Goal: Information Seeking & Learning: Learn about a topic

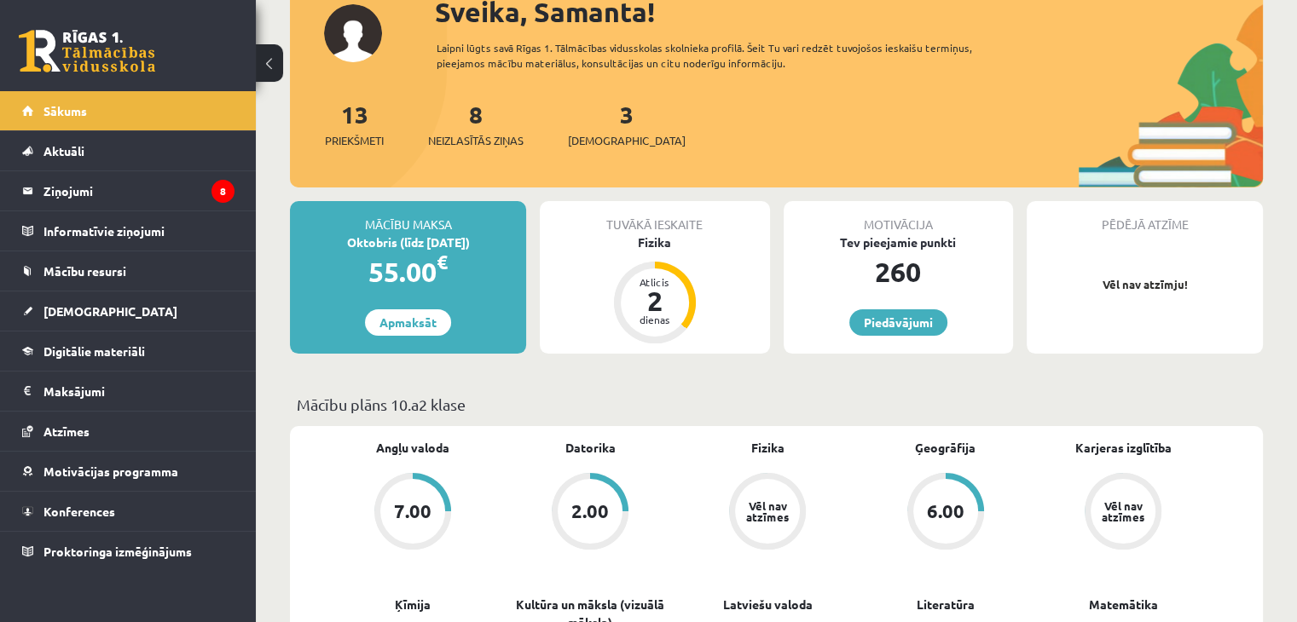
scroll to position [136, 0]
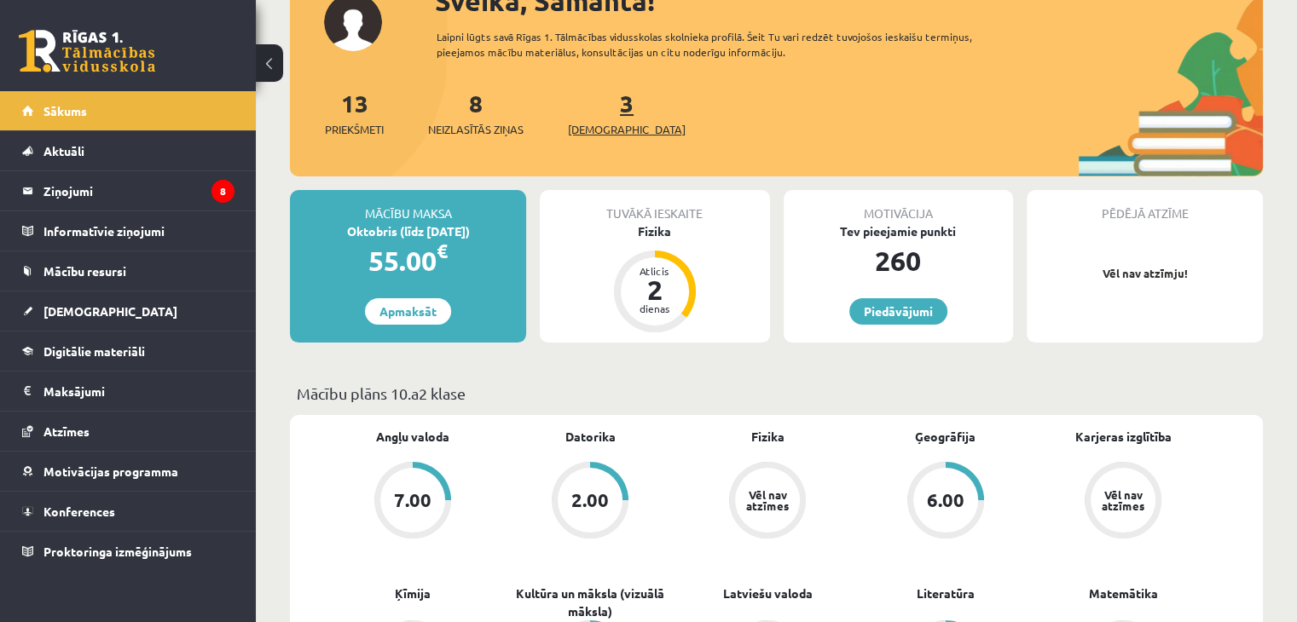
click at [600, 136] on span "[DEMOGRAPHIC_DATA]" at bounding box center [627, 129] width 118 height 17
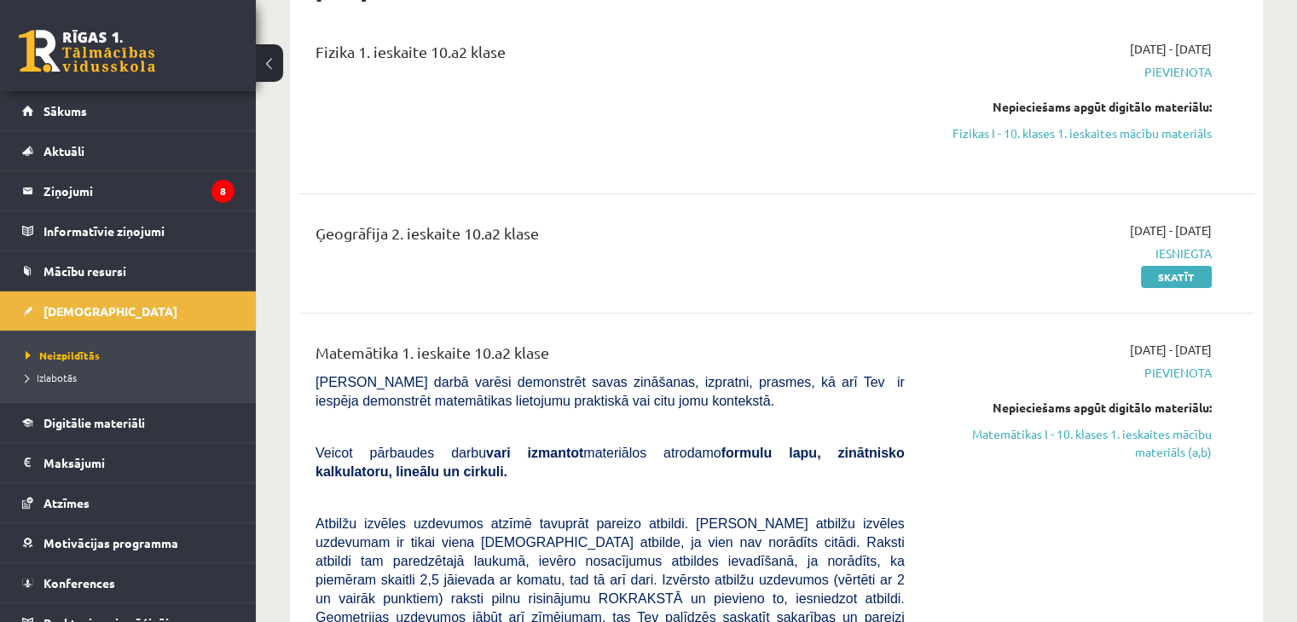
scroll to position [426, 0]
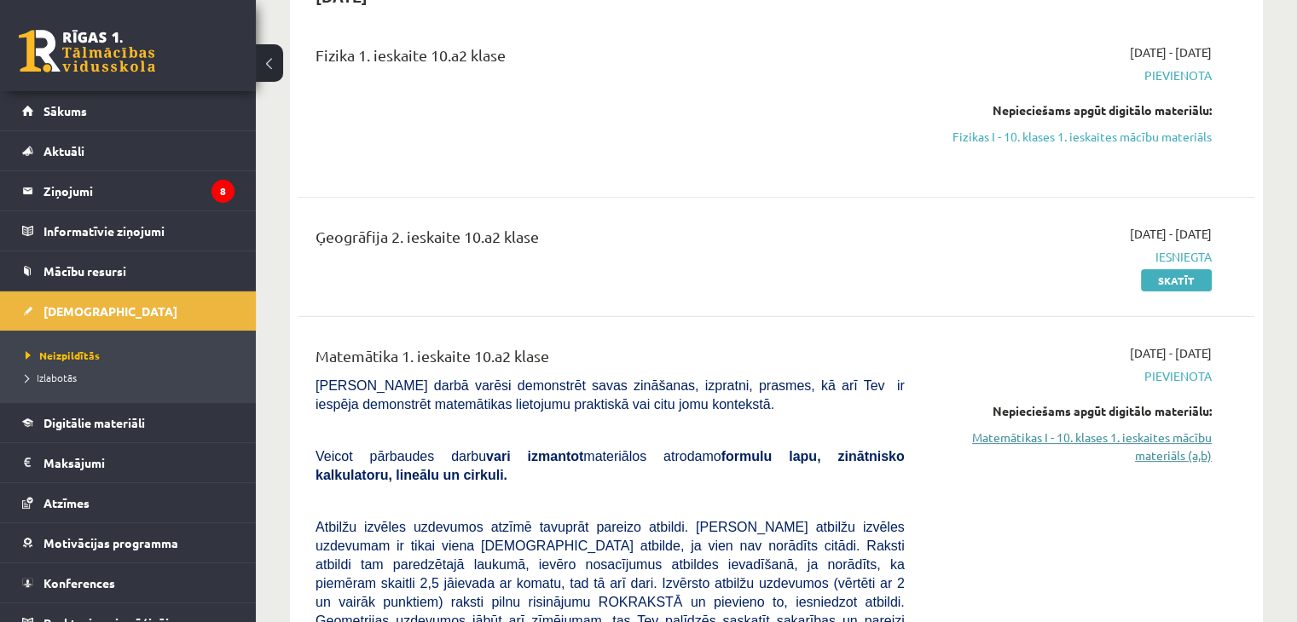
click at [1180, 439] on link "Matemātikas I - 10. klases 1. ieskaites mācību materiāls (a,b)" at bounding box center [1070, 447] width 281 height 36
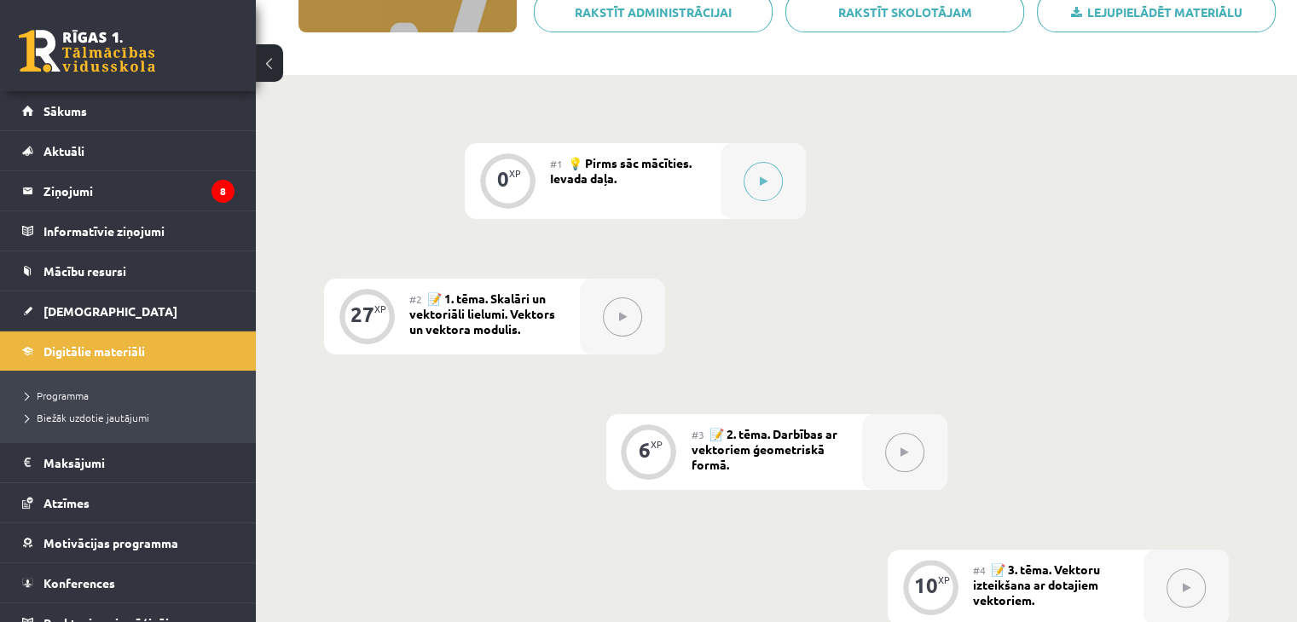
scroll to position [305, 0]
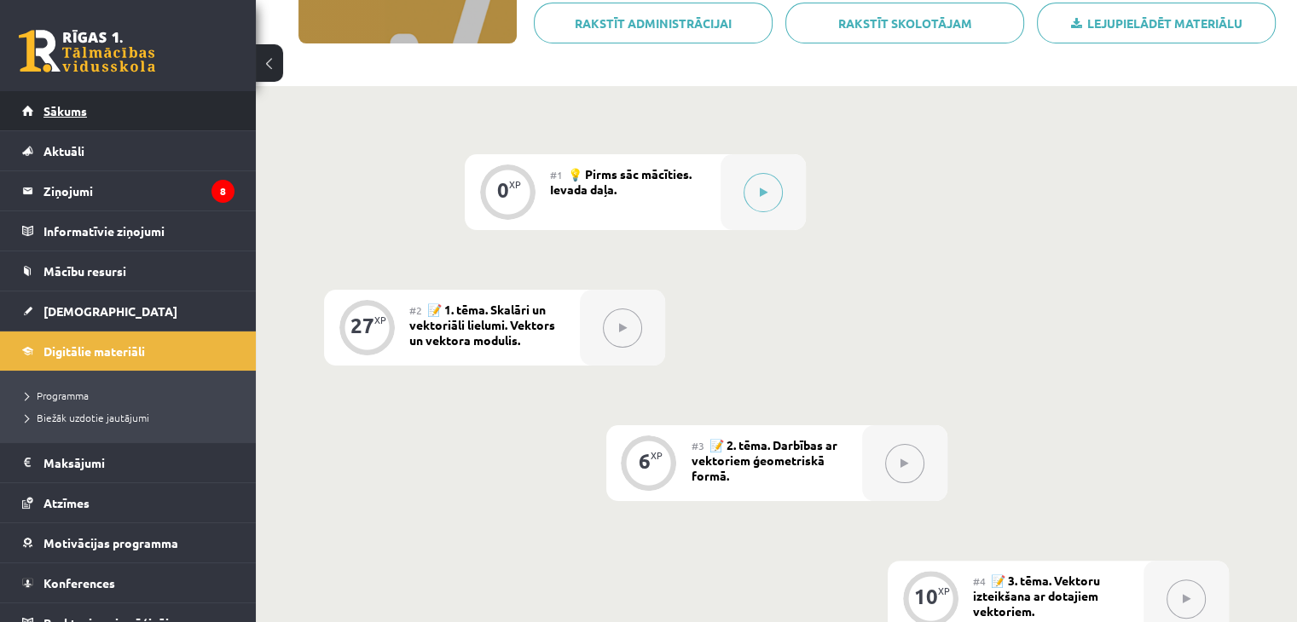
click at [67, 119] on link "Sākums" at bounding box center [128, 110] width 212 height 39
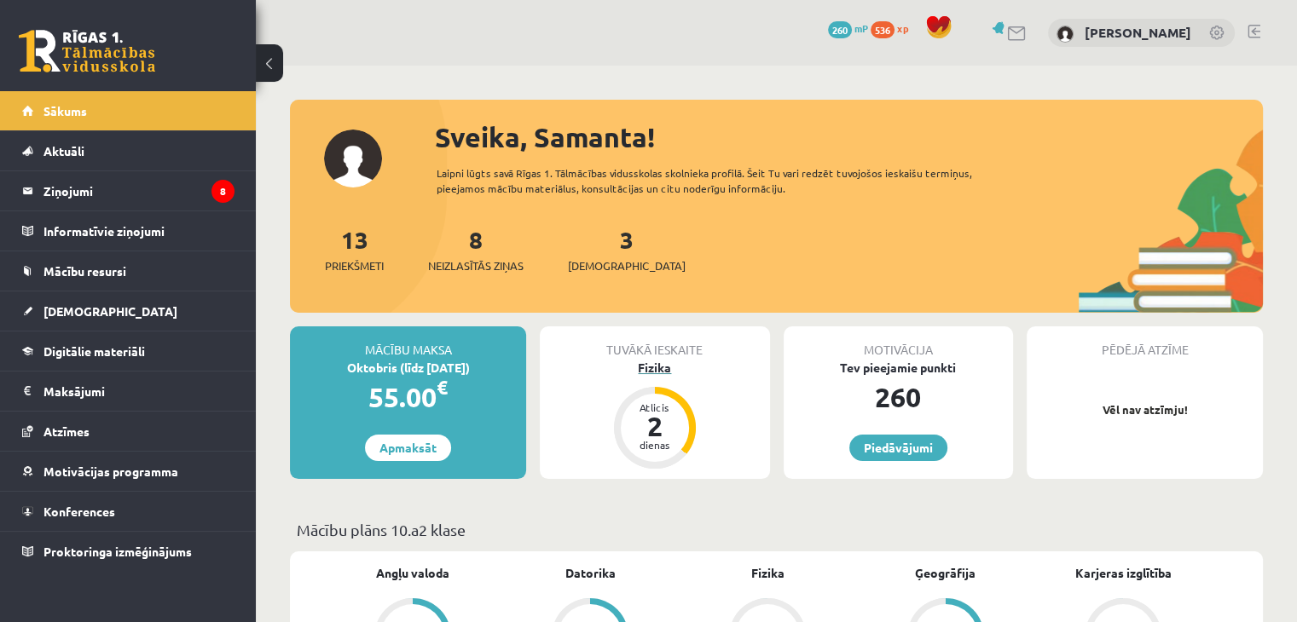
click at [629, 363] on div "Fizika" at bounding box center [654, 368] width 229 height 18
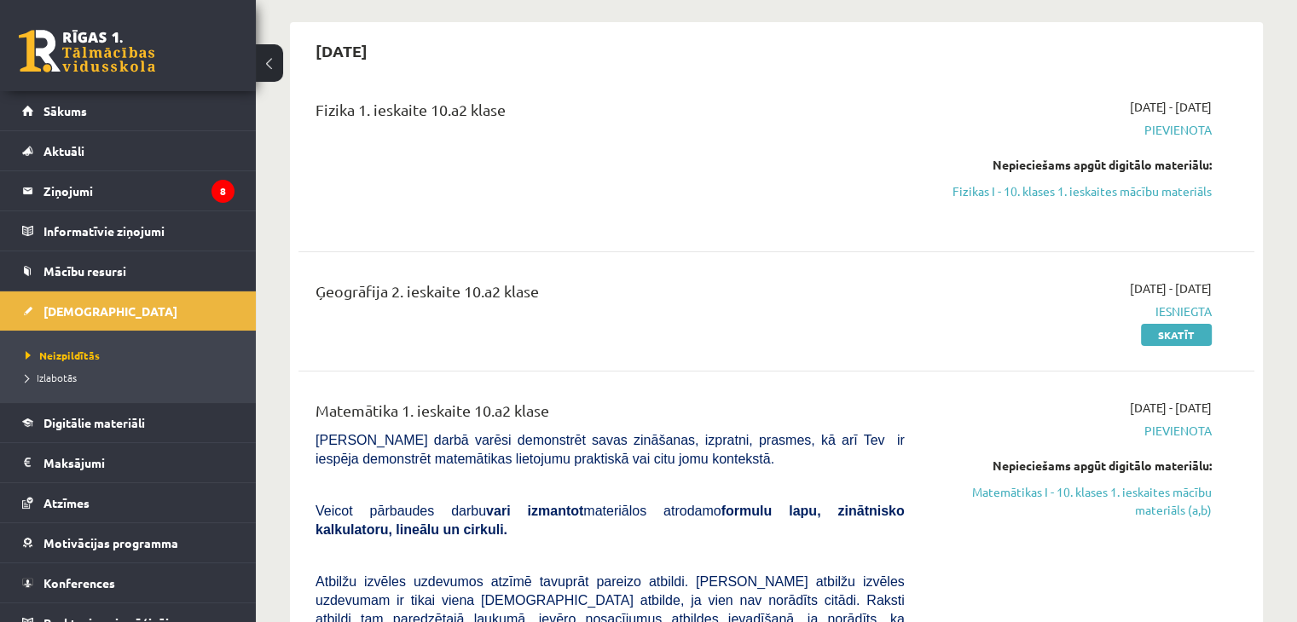
scroll to position [378, 0]
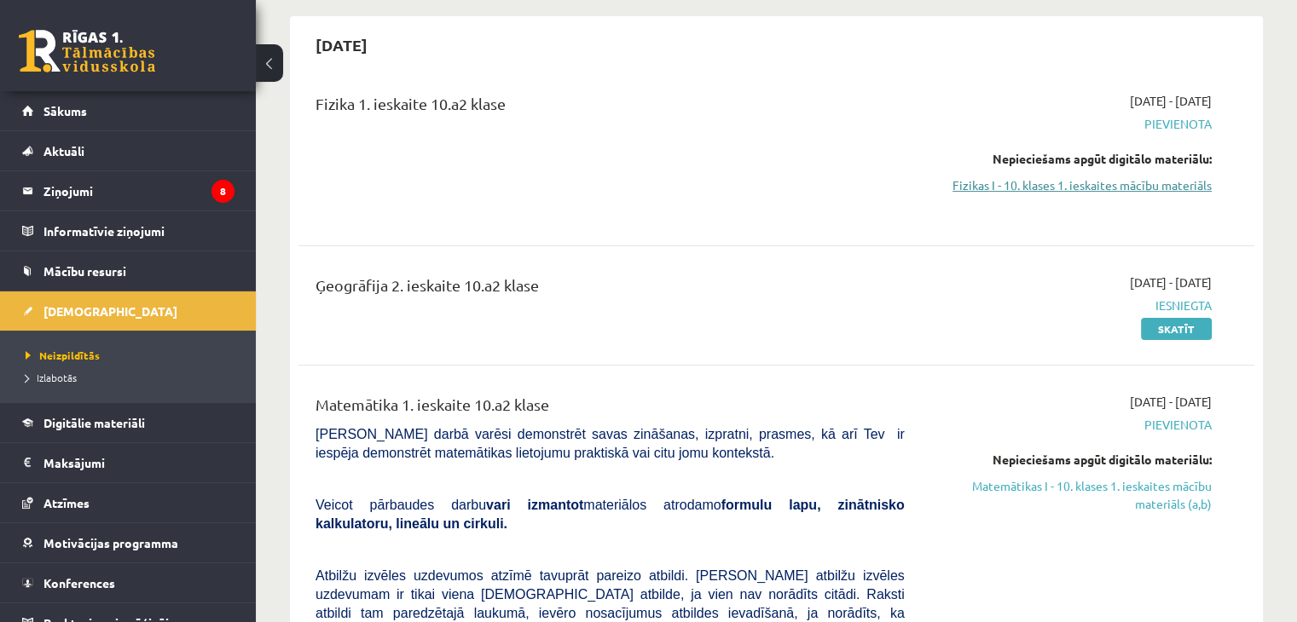
click at [1195, 188] on link "Fizikas I - 10. klases 1. ieskaites mācību materiāls" at bounding box center [1070, 186] width 281 height 18
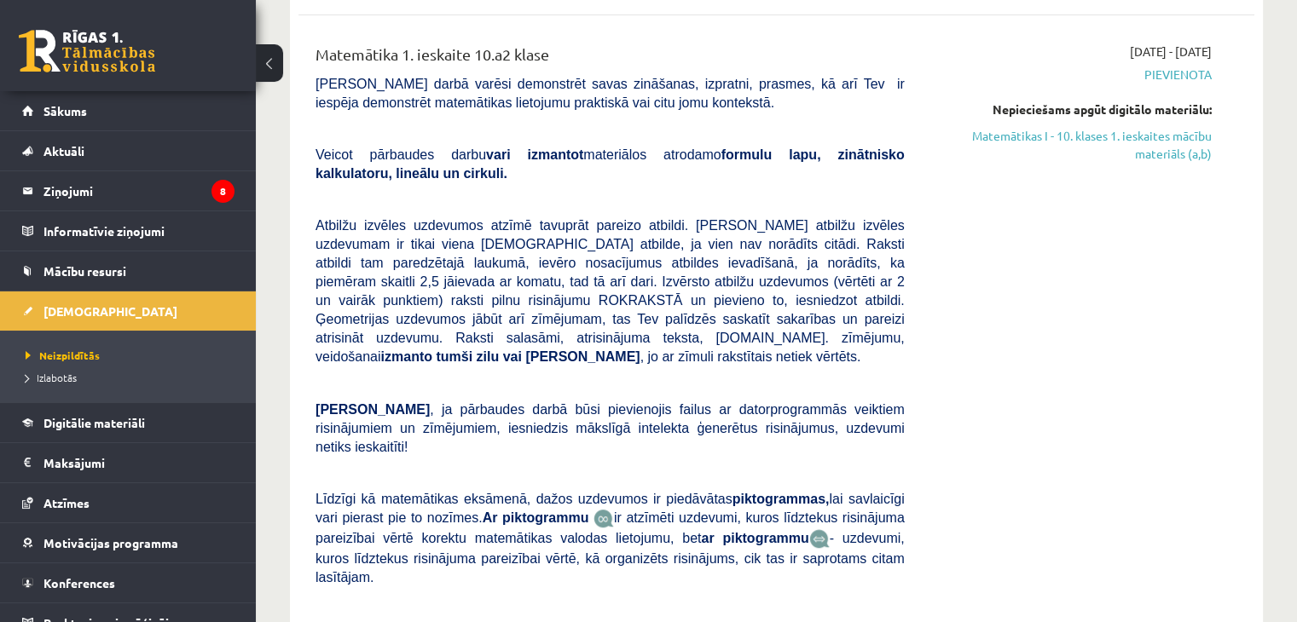
scroll to position [729, 0]
